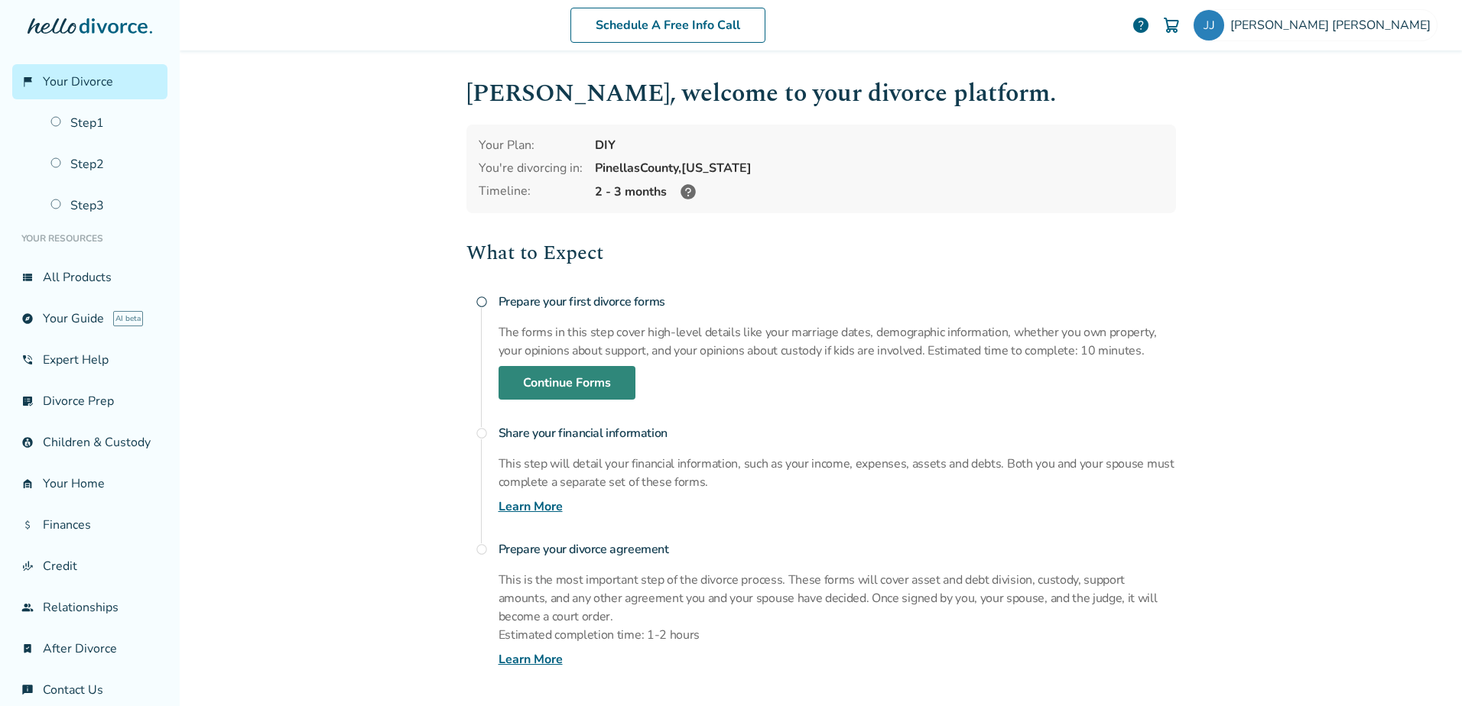
click at [590, 383] on link "Continue Forms" at bounding box center [566, 383] width 137 height 34
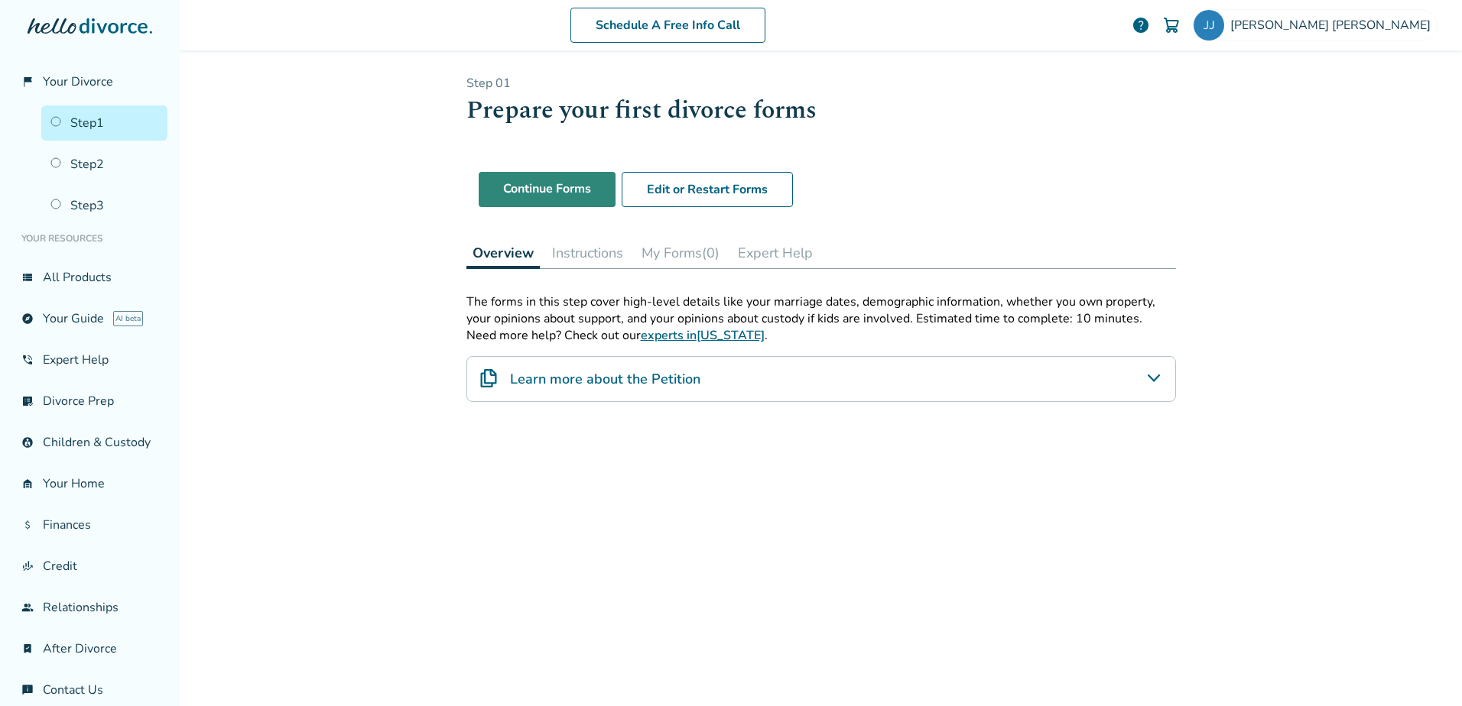
click at [563, 192] on link "Continue Forms" at bounding box center [547, 189] width 137 height 35
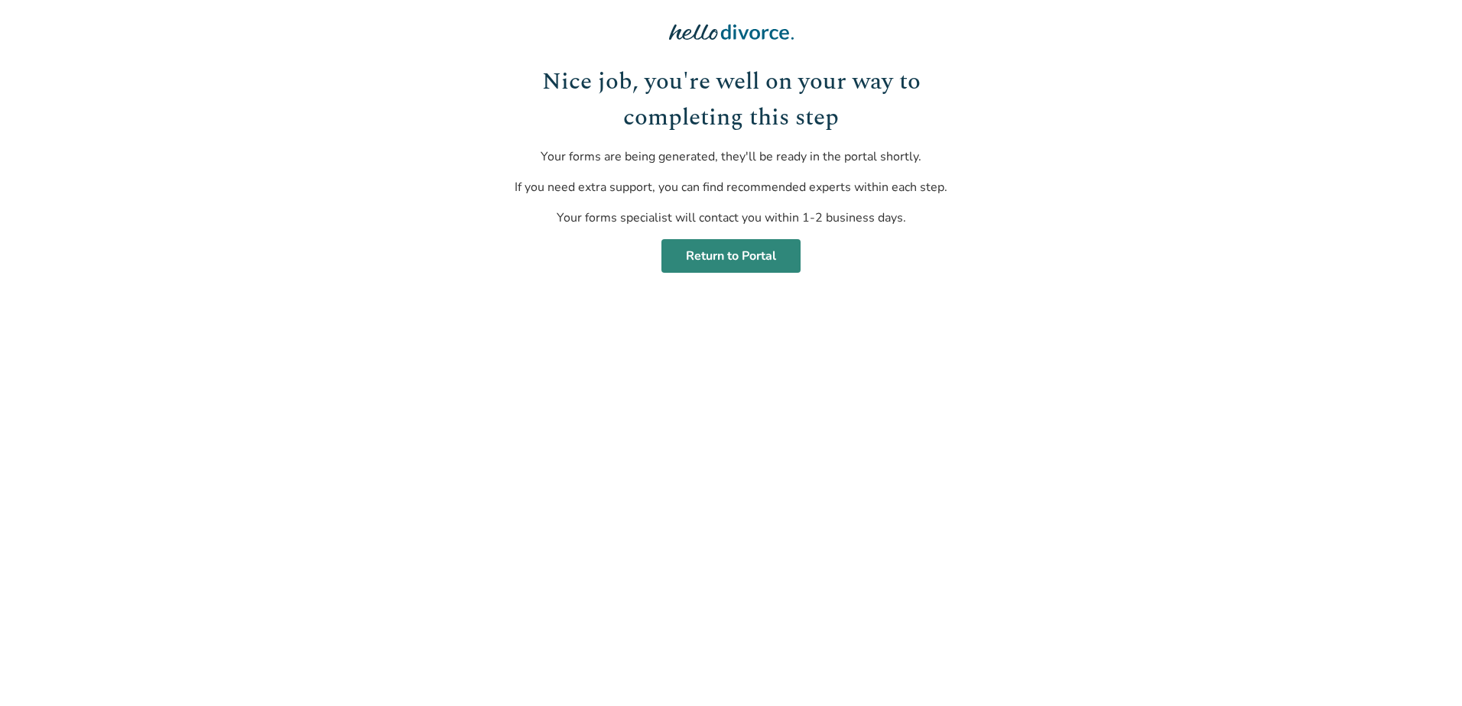
click at [716, 255] on link "Return to Portal" at bounding box center [730, 256] width 139 height 34
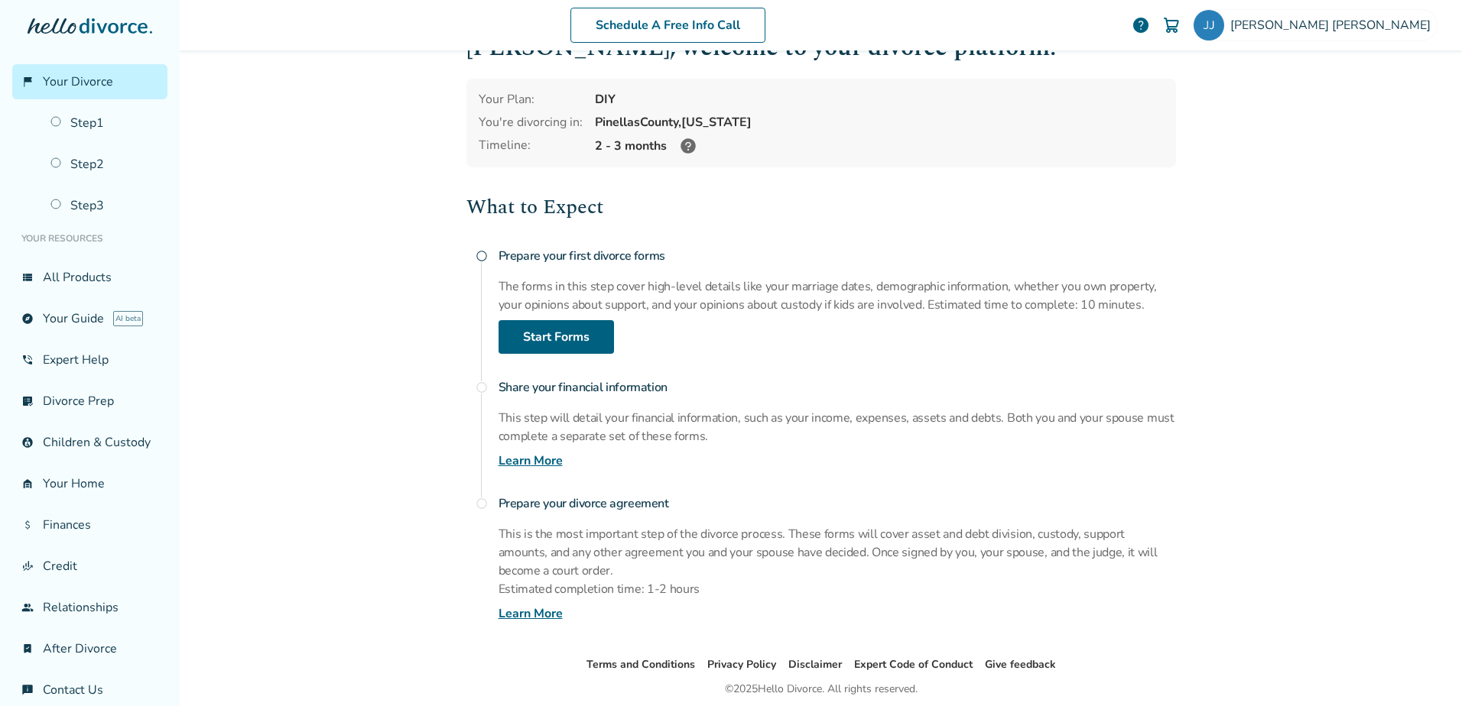
scroll to position [102, 0]
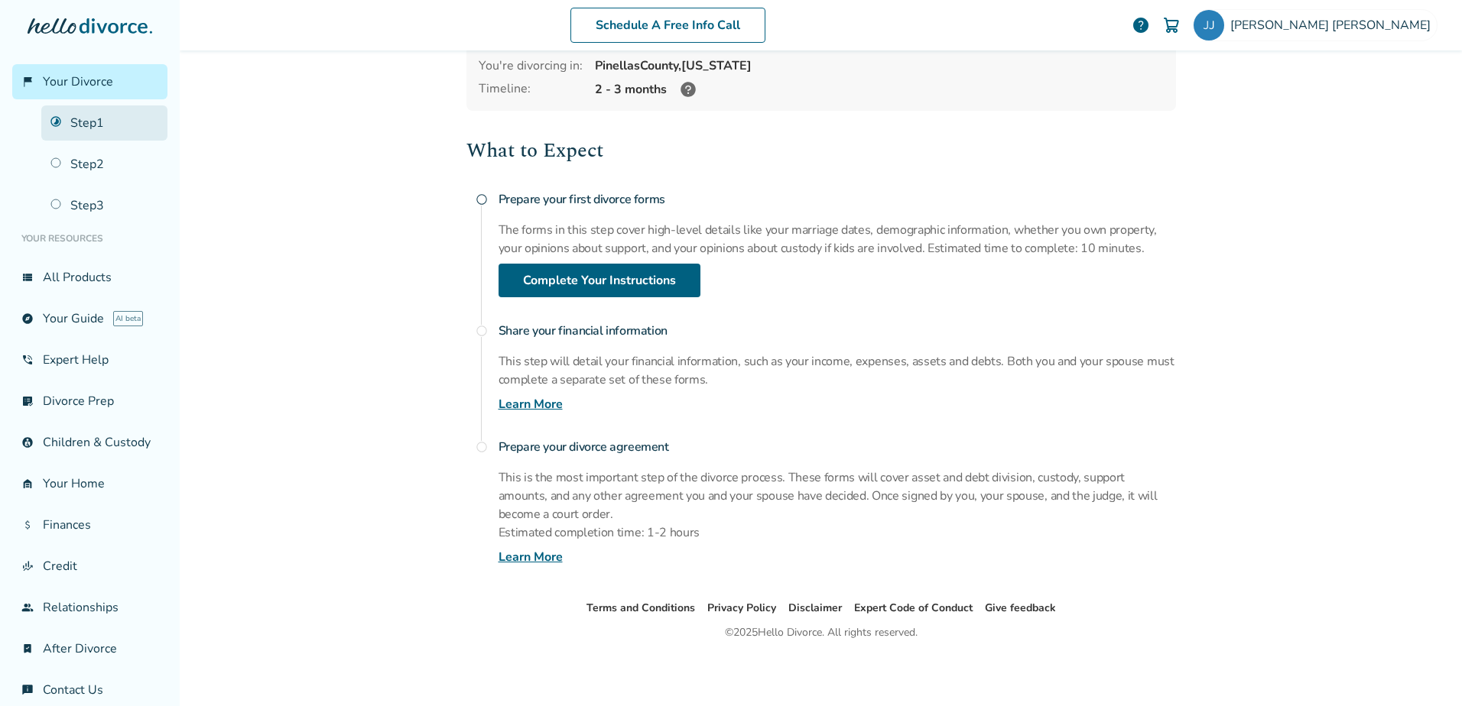
click at [96, 121] on link "Step 1" at bounding box center [104, 123] width 126 height 35
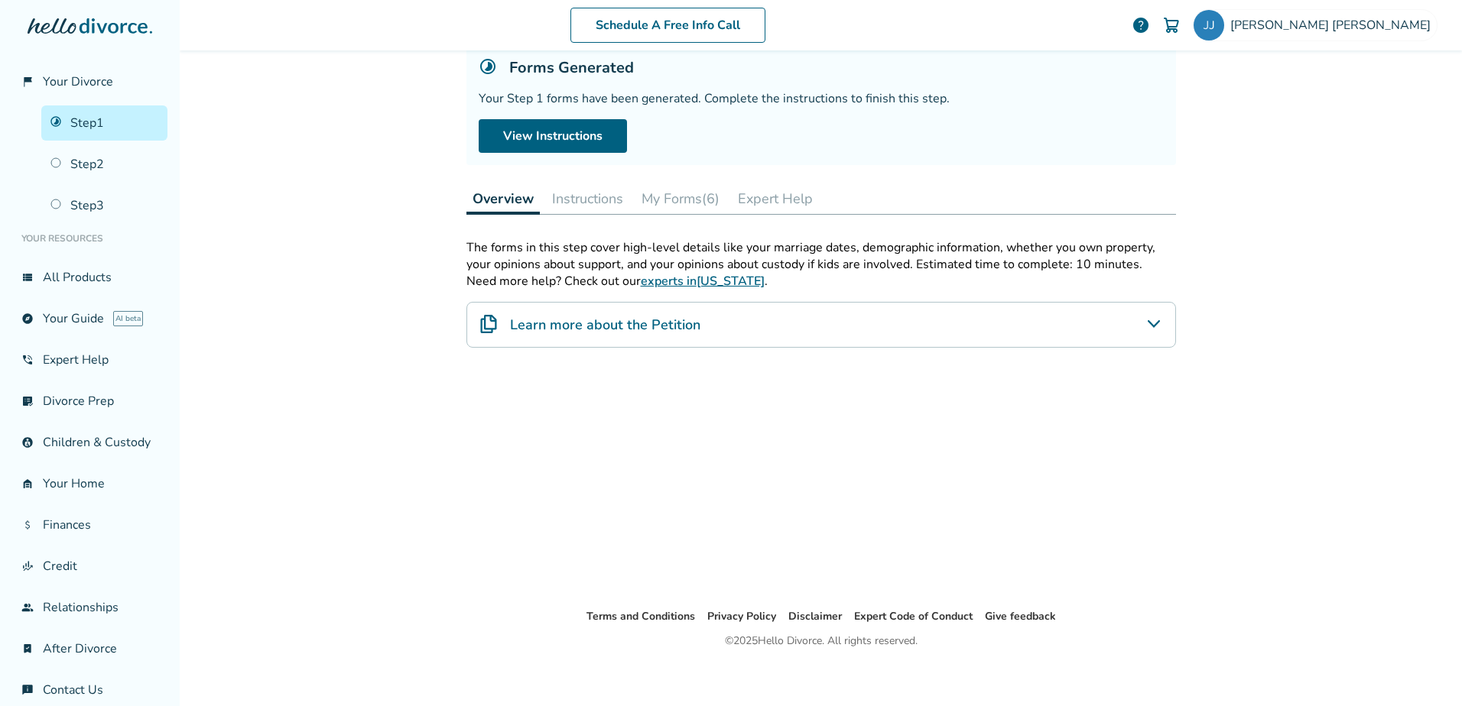
scroll to position [75, 0]
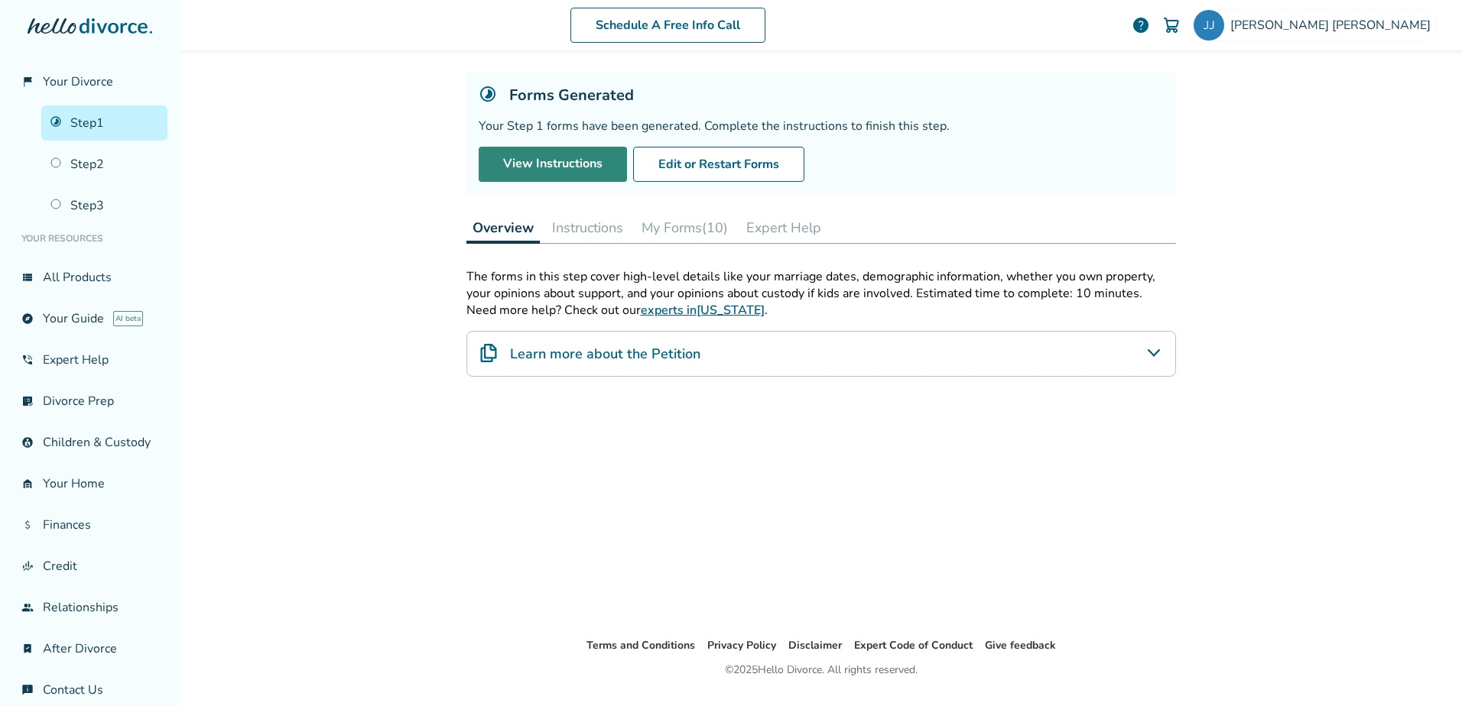
click at [565, 170] on link "View Instructions" at bounding box center [553, 164] width 148 height 35
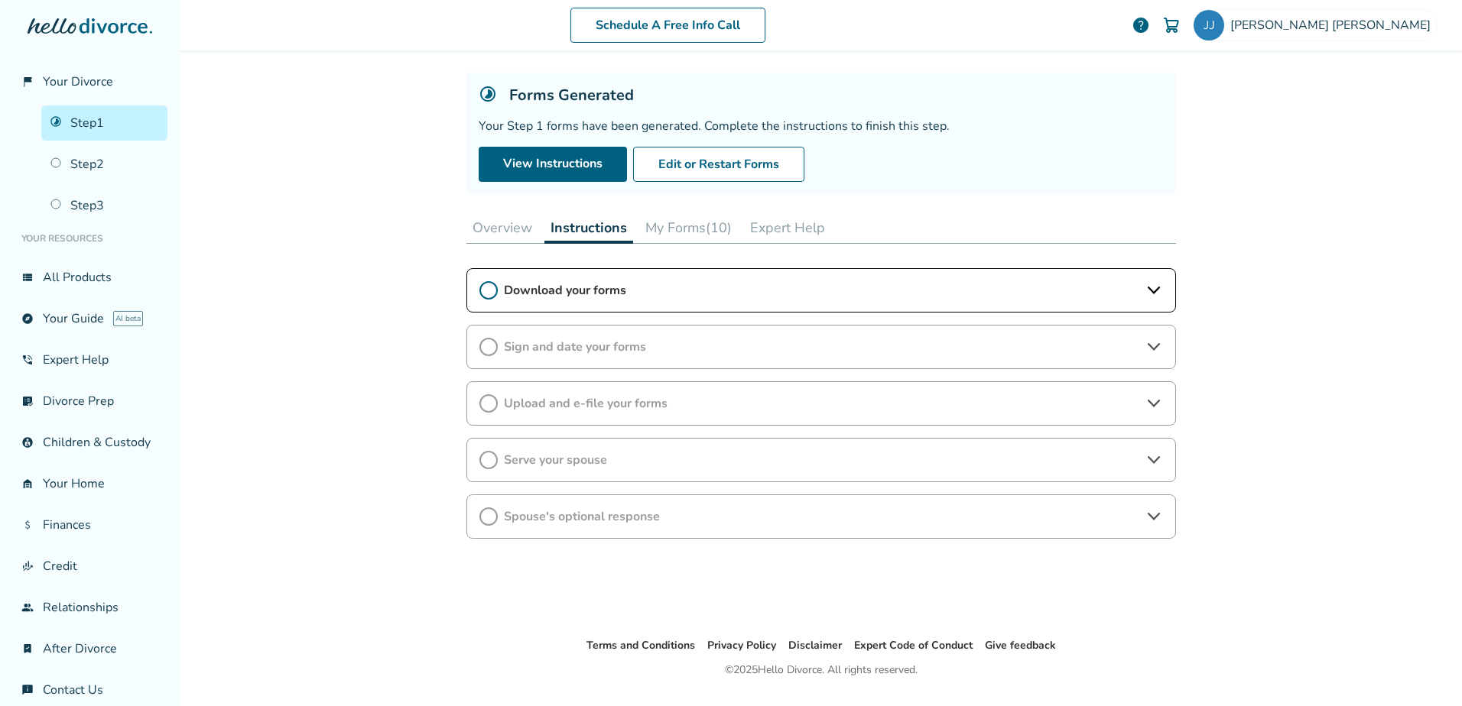
click at [671, 230] on button "My Forms (10)" at bounding box center [688, 228] width 99 height 31
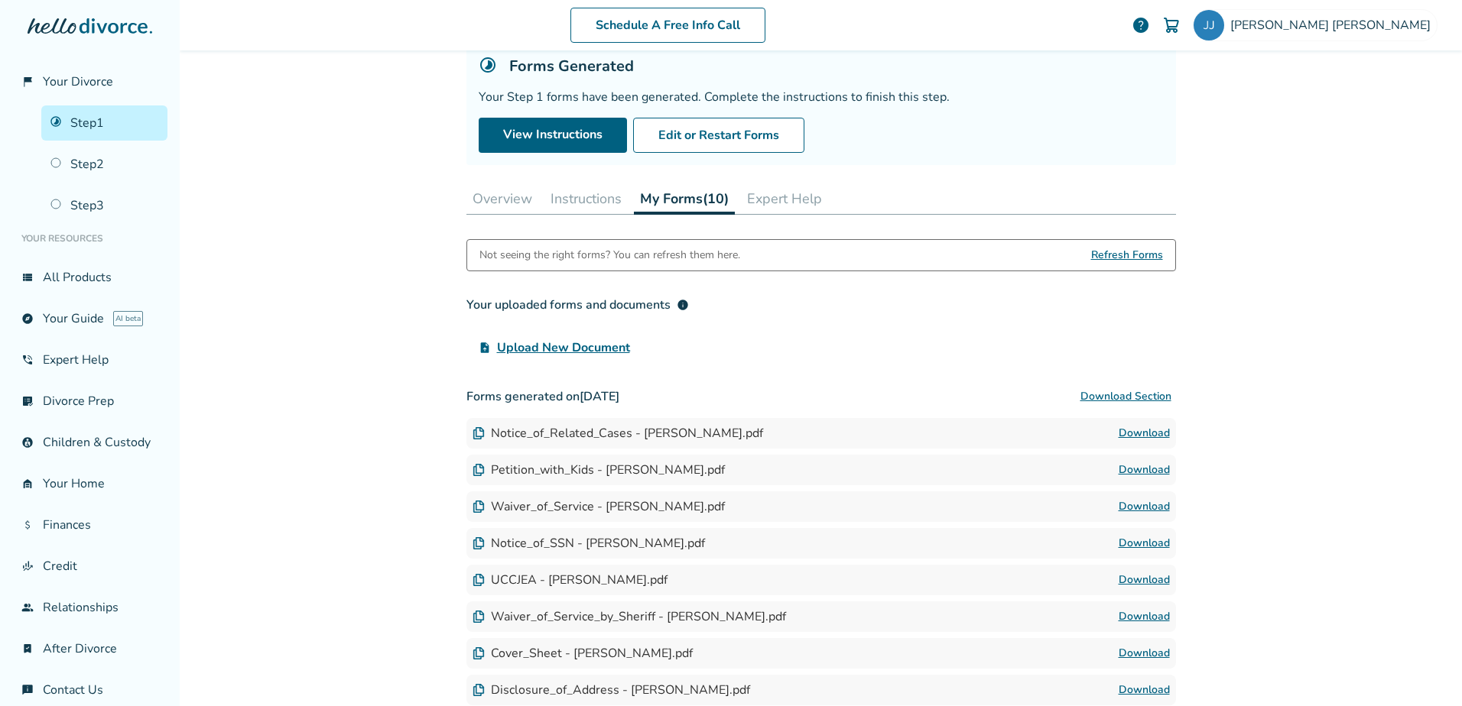
scroll to position [101, 0]
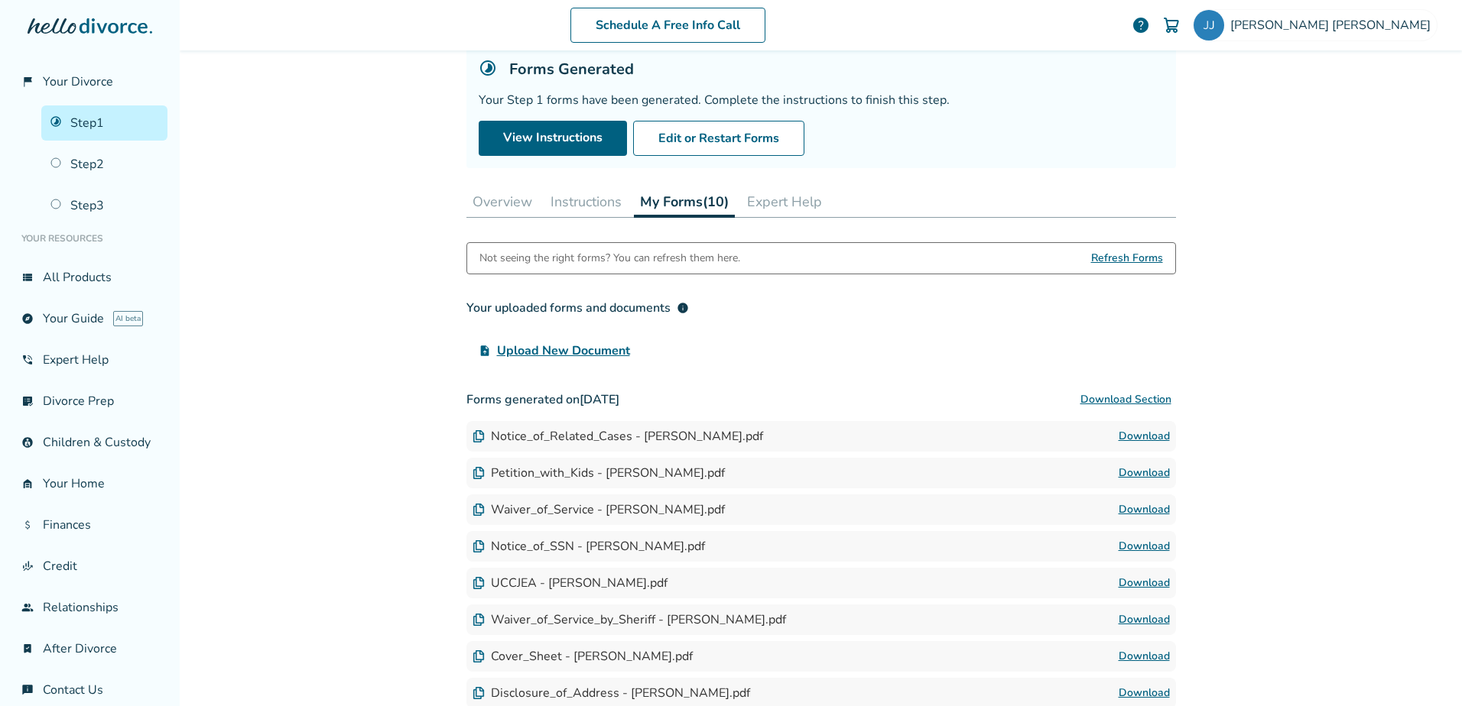
click at [772, 197] on button "Expert Help" at bounding box center [784, 202] width 87 height 31
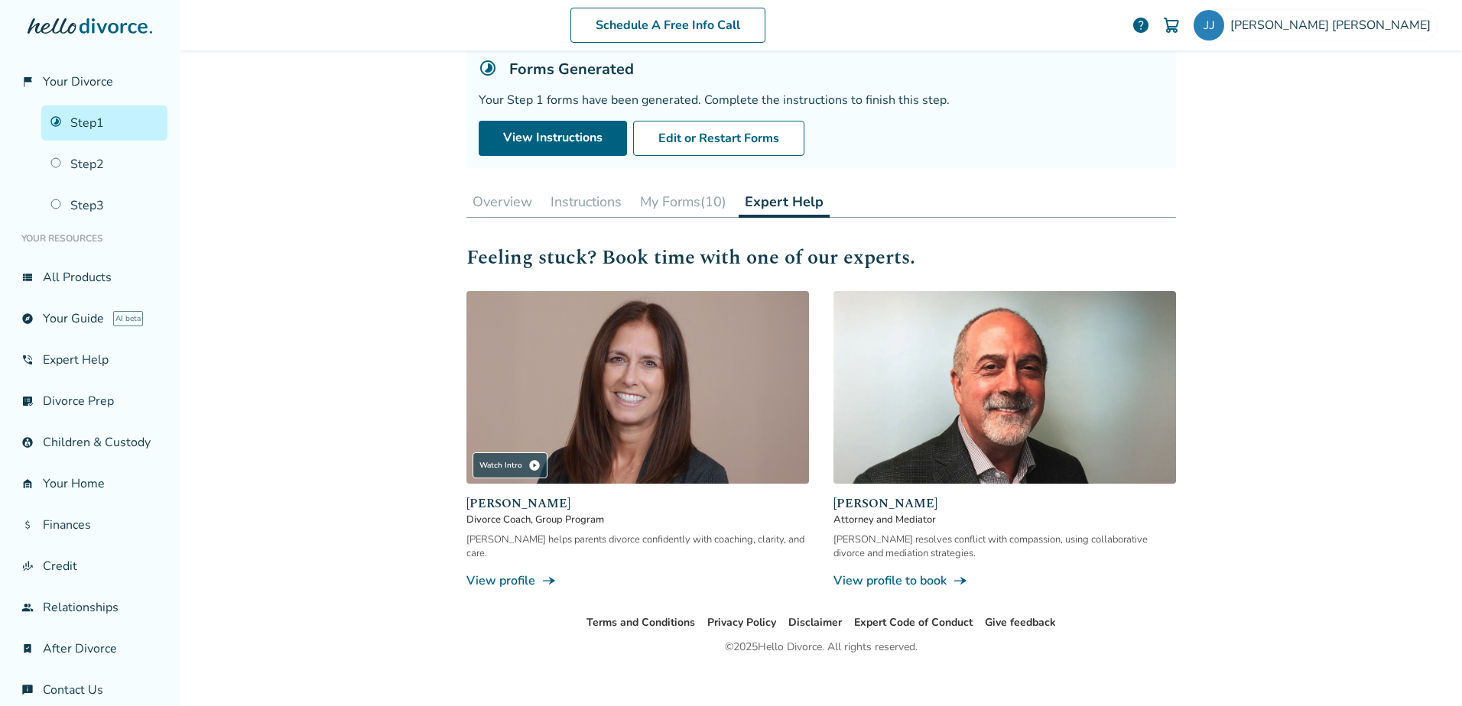
click at [693, 205] on button "My Forms (10)" at bounding box center [683, 202] width 99 height 31
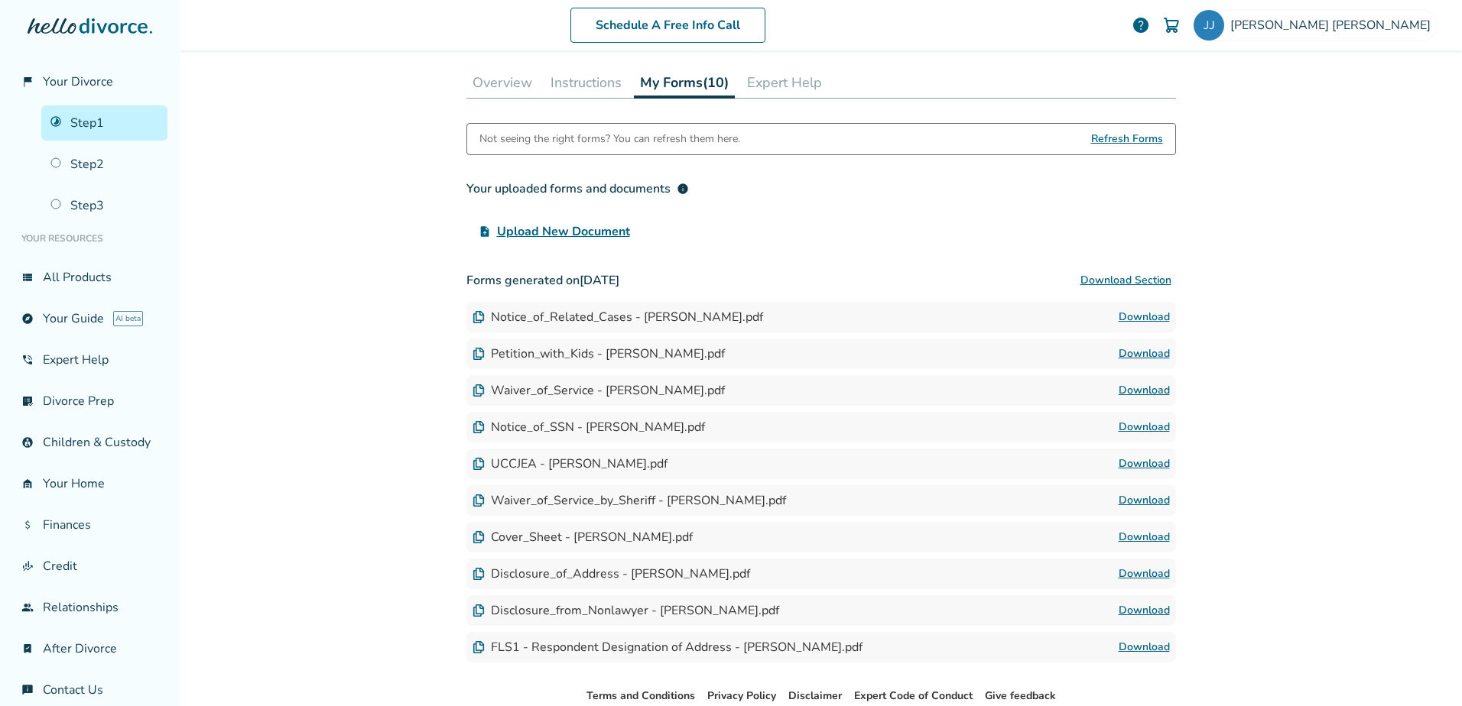
scroll to position [221, 0]
click at [1141, 285] on button "Download Section" at bounding box center [1126, 280] width 100 height 31
click at [1138, 312] on link "Download" at bounding box center [1144, 316] width 51 height 18
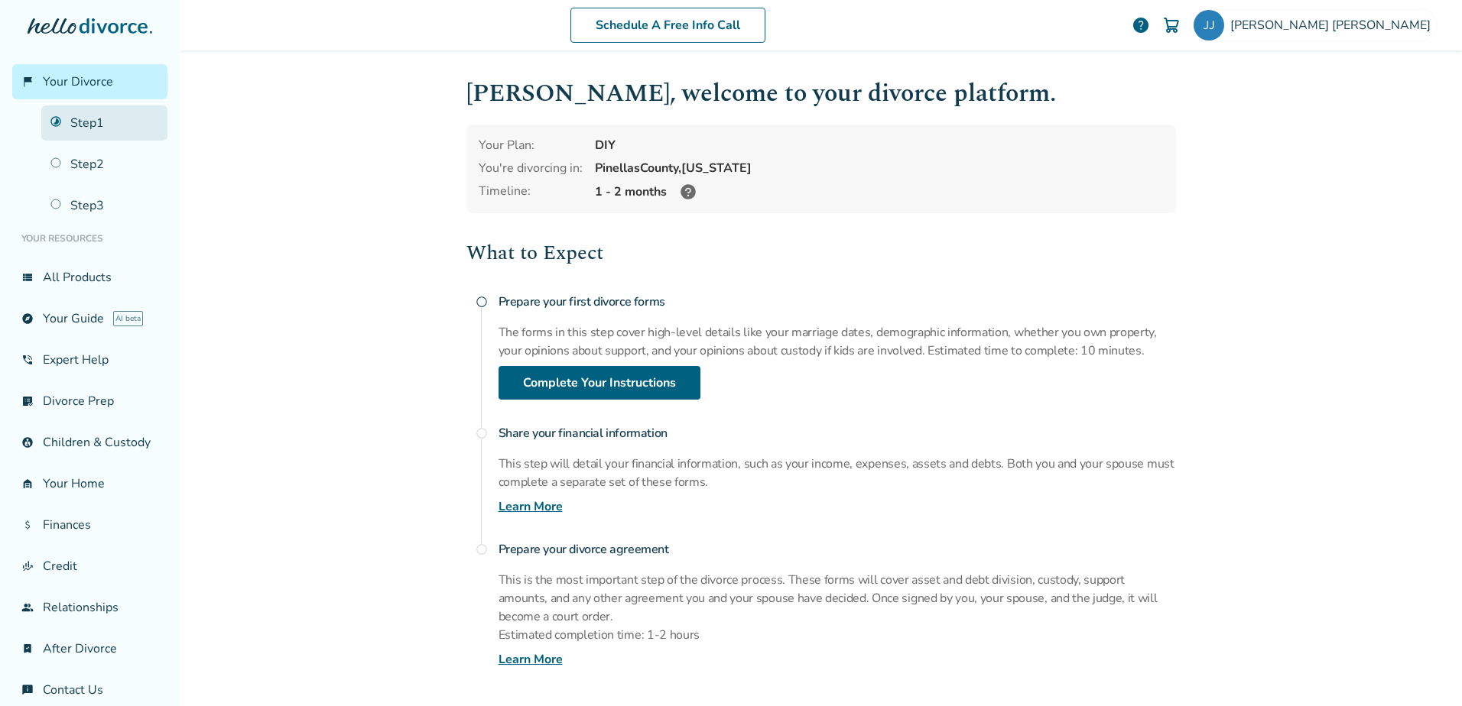
click at [82, 124] on link "Step 1" at bounding box center [104, 123] width 126 height 35
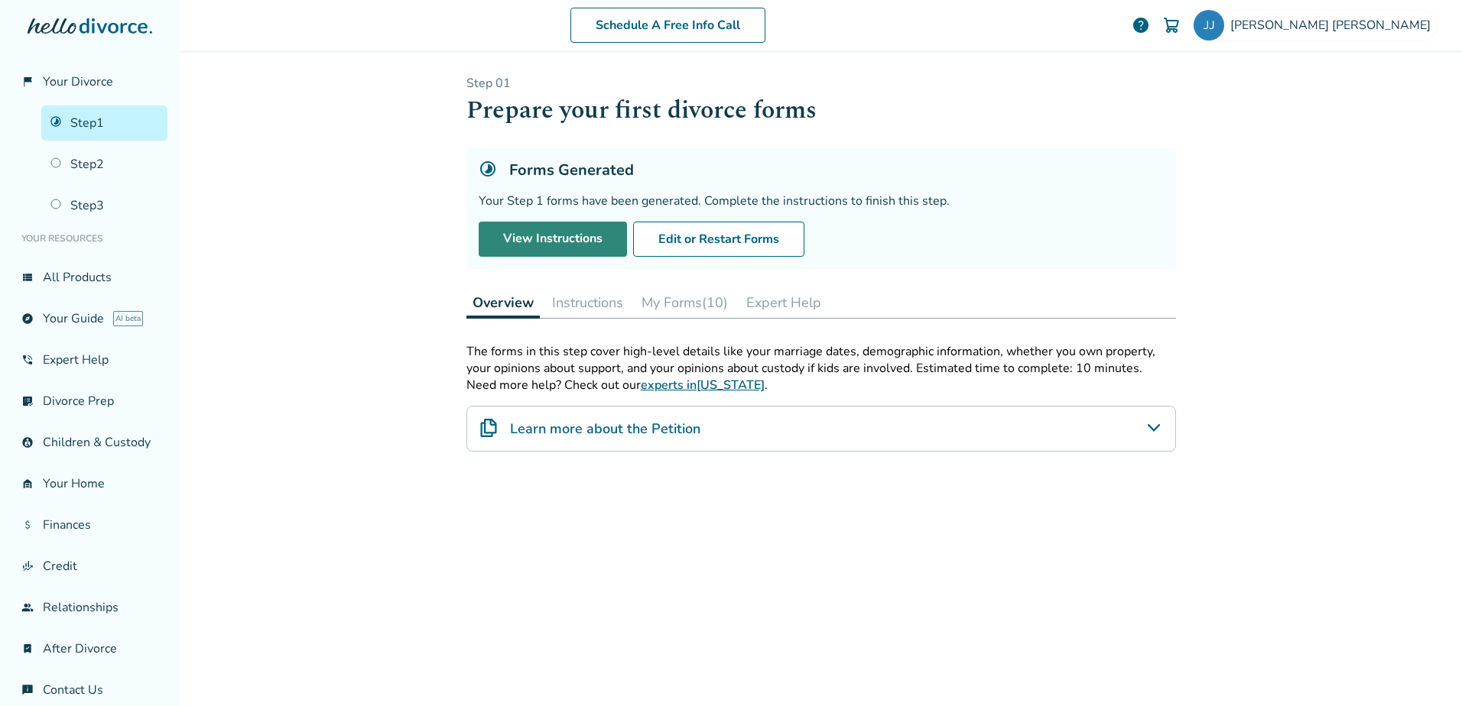
click at [557, 245] on link "View Instructions" at bounding box center [553, 239] width 148 height 35
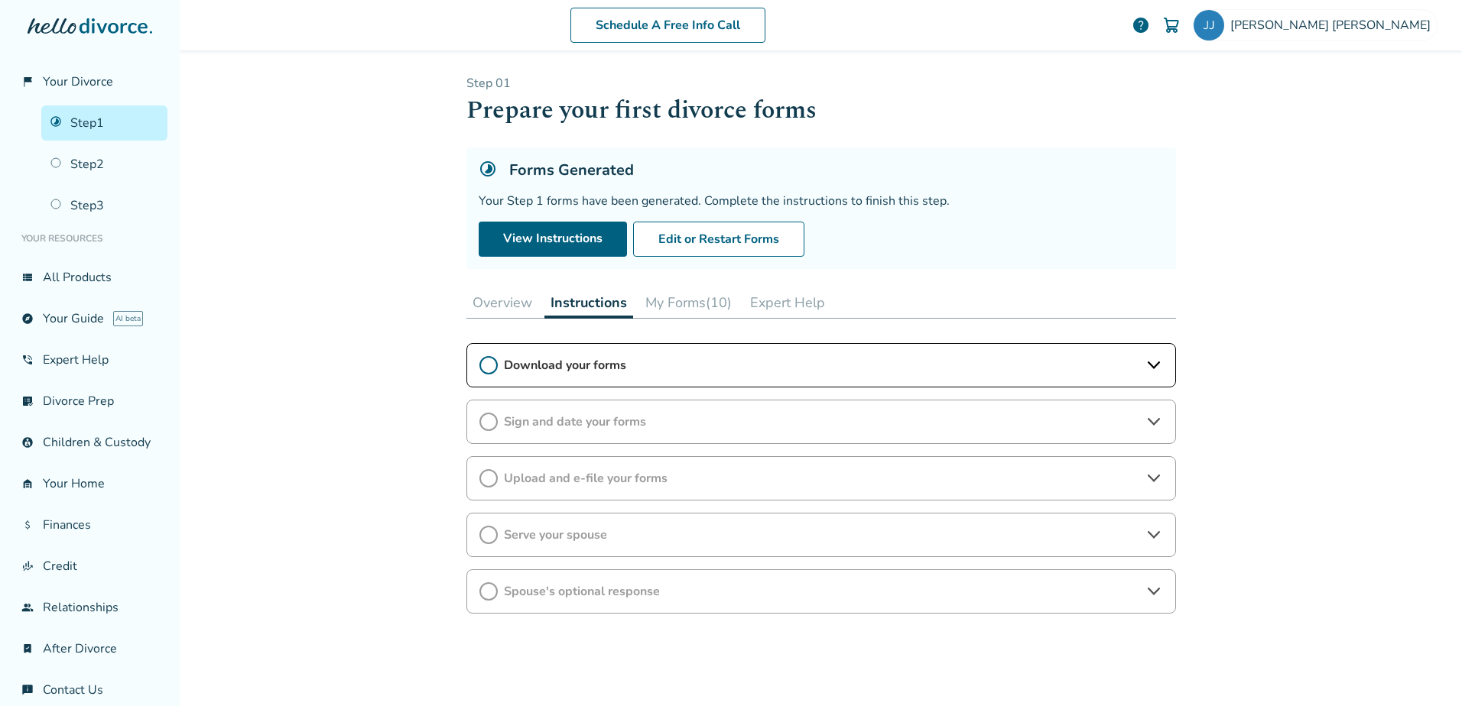
click at [708, 312] on button "My Forms (10)" at bounding box center [688, 302] width 99 height 31
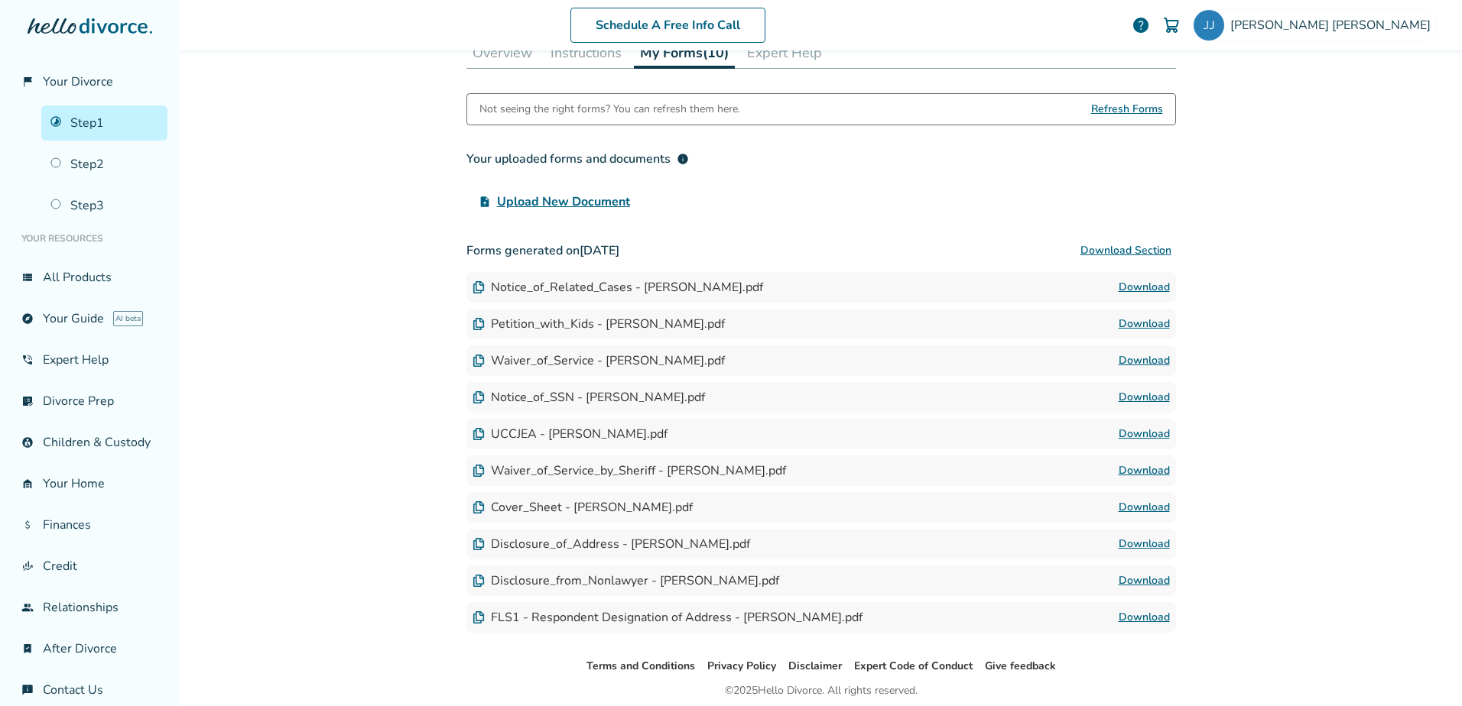
scroll to position [251, 0]
click at [1134, 287] on link "Download" at bounding box center [1144, 287] width 51 height 18
click at [1129, 320] on link "Download" at bounding box center [1144, 323] width 51 height 18
click at [1128, 362] on link "Download" at bounding box center [1144, 360] width 51 height 18
click at [1141, 398] on link "Download" at bounding box center [1144, 397] width 51 height 18
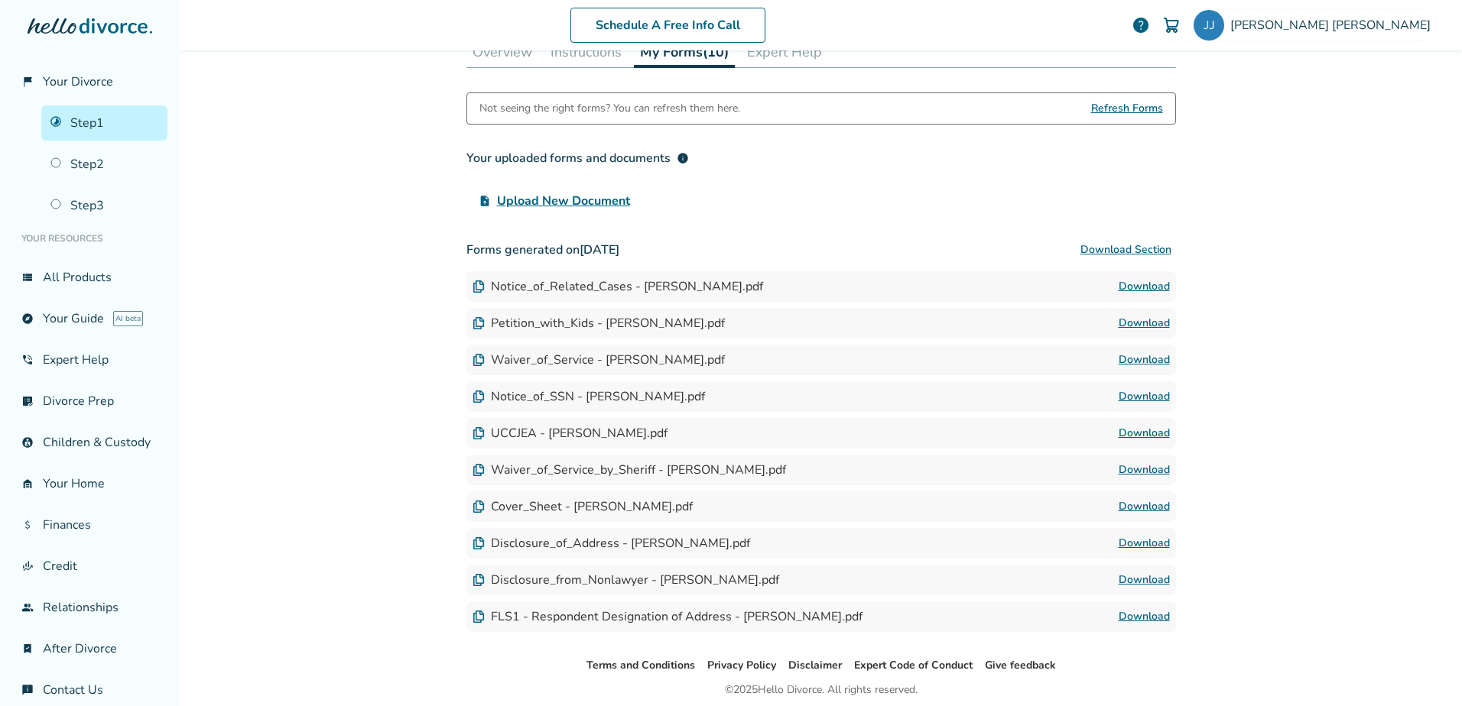
click at [1119, 434] on link "Download" at bounding box center [1144, 433] width 51 height 18
click at [1133, 471] on link "Download" at bounding box center [1144, 470] width 51 height 18
click at [1128, 507] on link "Download" at bounding box center [1144, 507] width 51 height 18
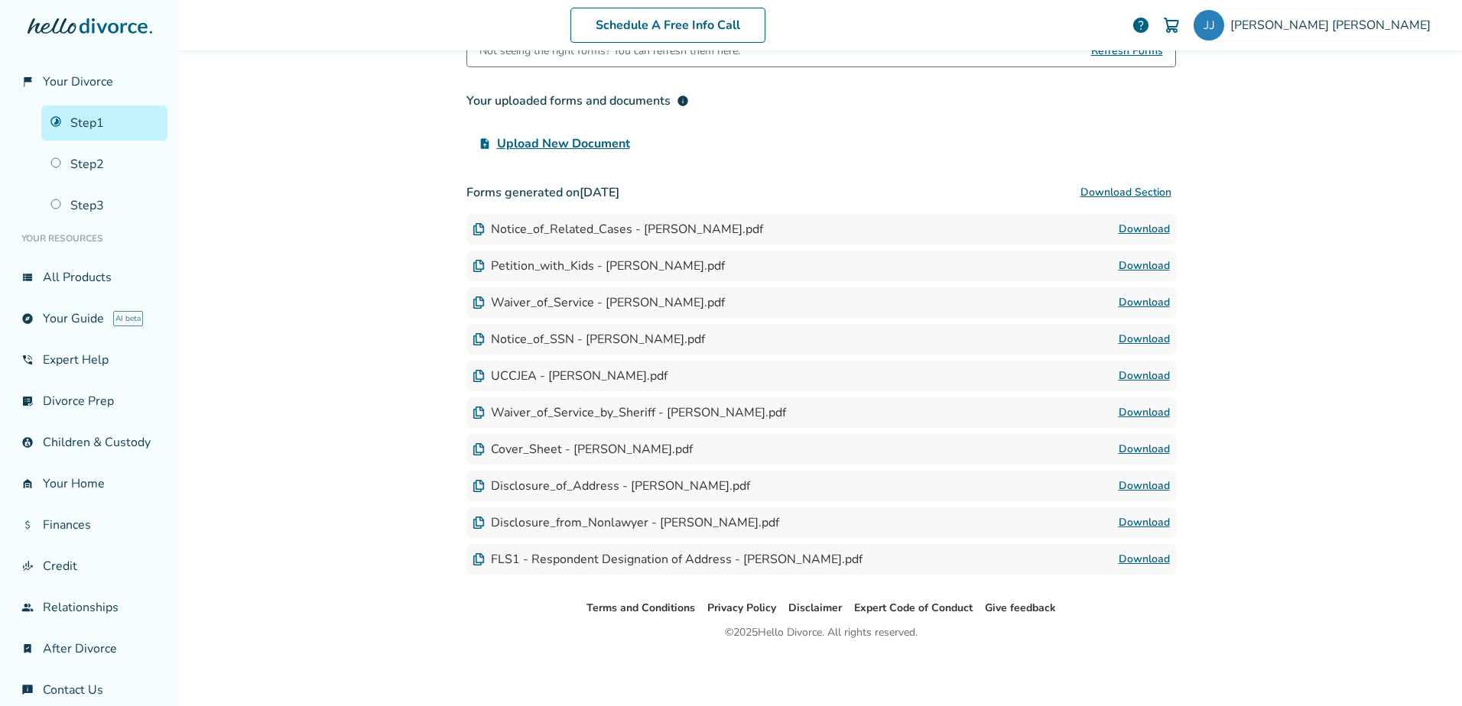
click at [1120, 486] on link "Download" at bounding box center [1144, 486] width 51 height 18
click at [1127, 522] on link "Download" at bounding box center [1144, 523] width 51 height 18
click at [1138, 561] on link "Download" at bounding box center [1144, 559] width 51 height 18
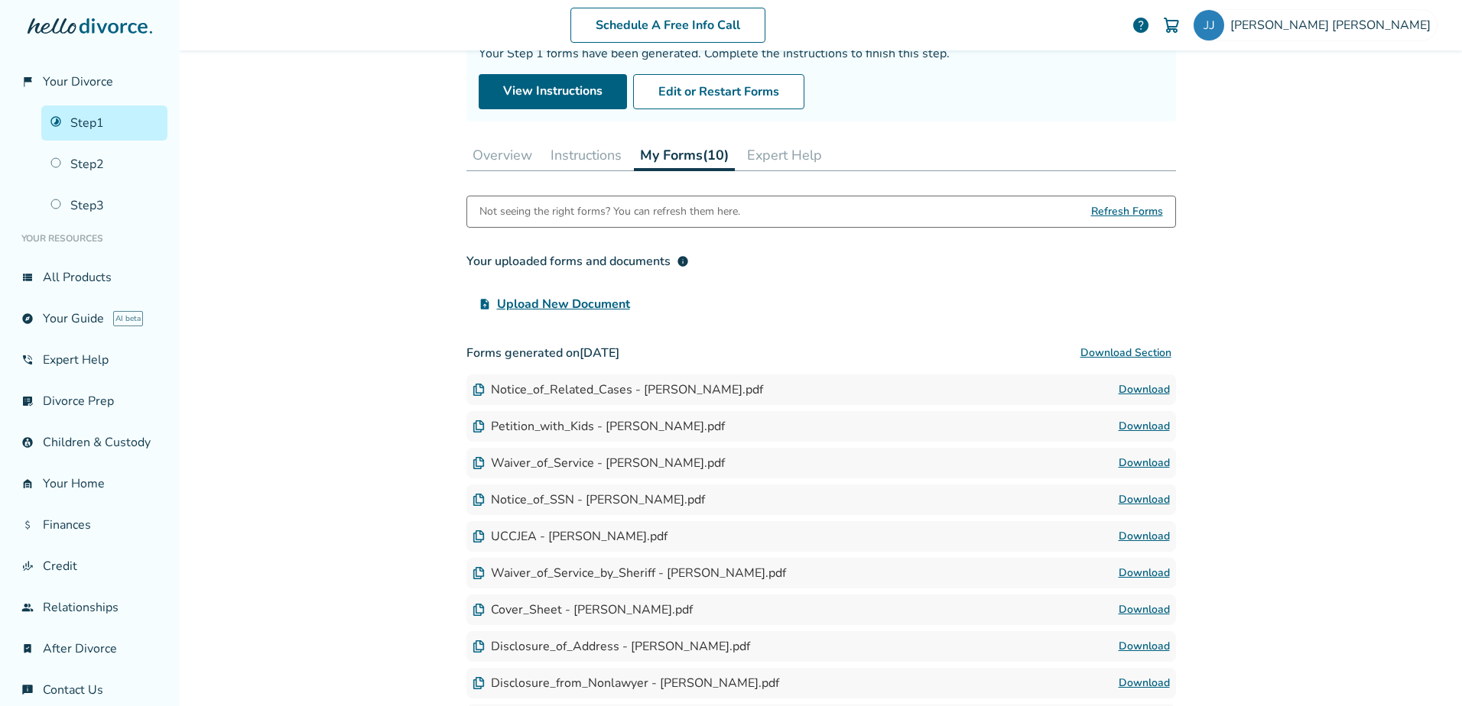
scroll to position [0, 0]
